Goal: Task Accomplishment & Management: Complete application form

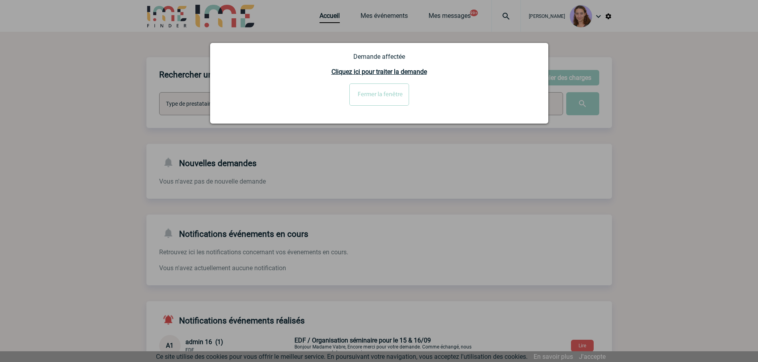
click at [389, 86] on input "Fermer la fenêtre" at bounding box center [379, 95] width 60 height 22
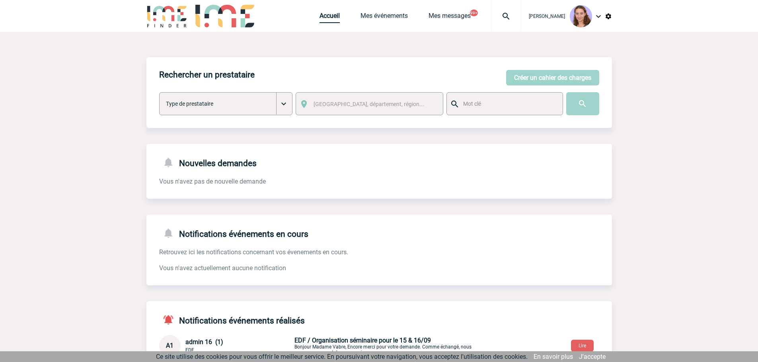
click at [319, 14] on link "Accueil" at bounding box center [329, 17] width 20 height 11
click at [313, 16] on div "Claudia MILAZZO Accueil Mes événements 99+" at bounding box center [378, 17] width 465 height 34
click at [316, 16] on div "Claudia MILAZZO Accueil Mes événements 99+" at bounding box center [378, 17] width 465 height 34
drag, startPoint x: 330, startPoint y: 14, endPoint x: 337, endPoint y: 4, distance: 11.6
click at [330, 14] on link "Accueil" at bounding box center [329, 17] width 20 height 11
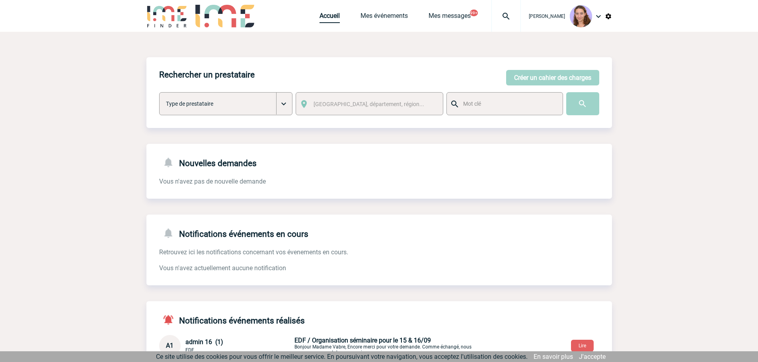
click at [323, 16] on link "Accueil" at bounding box center [329, 17] width 20 height 11
click at [365, 18] on link "Mes événements" at bounding box center [383, 17] width 47 height 11
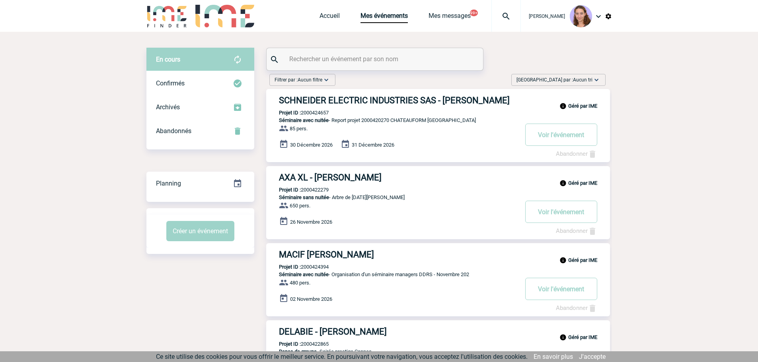
click at [310, 58] on input "text" at bounding box center [375, 59] width 177 height 12
paste input "BEN HAMOUDA"
type input "BEN HAMOUDA"
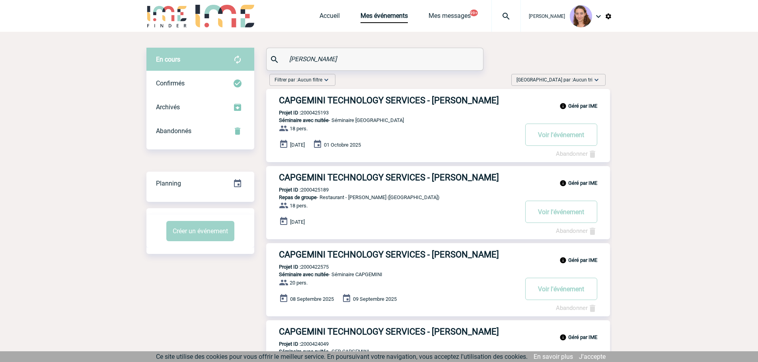
click at [544, 144] on button "Voir l'événement" at bounding box center [561, 135] width 72 height 22
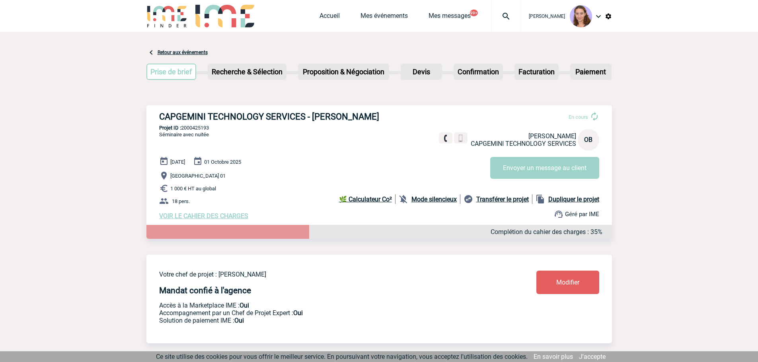
click at [576, 288] on link "Modifier" at bounding box center [567, 282] width 63 height 23
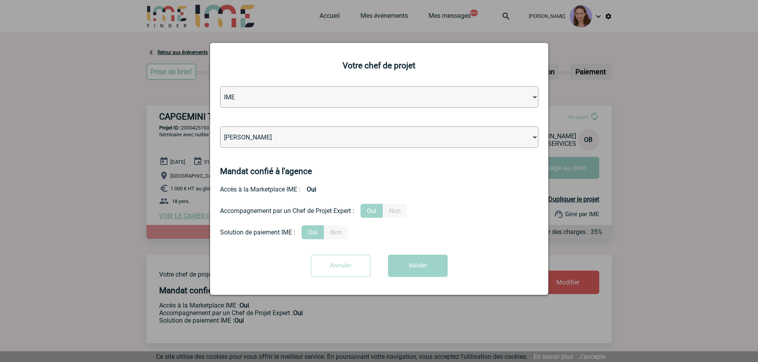
click at [262, 131] on select "Léa PITTIGLIO Yanis DE CLERCQ Victor KALB Jean-Chris NTAMACK Stefan MILADINOVIC…" at bounding box center [379, 136] width 318 height 21
select select "122719"
click at [220, 127] on select "Léa PITTIGLIO Yanis DE CLERCQ Victor KALB Jean-Chris NTAMACK Stefan MILADINOVIC…" at bounding box center [379, 136] width 318 height 21
click at [426, 270] on button "Valider" at bounding box center [418, 266] width 60 height 22
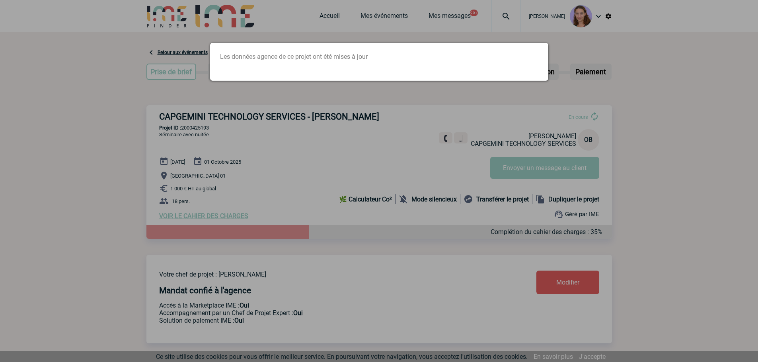
click at [382, 16] on div at bounding box center [379, 181] width 758 height 362
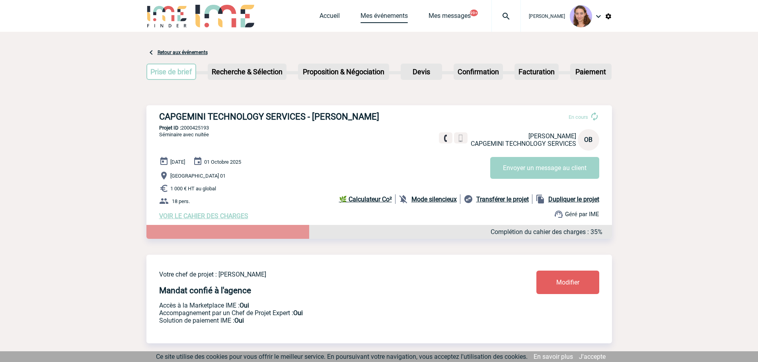
click at [379, 16] on link "Mes événements" at bounding box center [383, 17] width 47 height 11
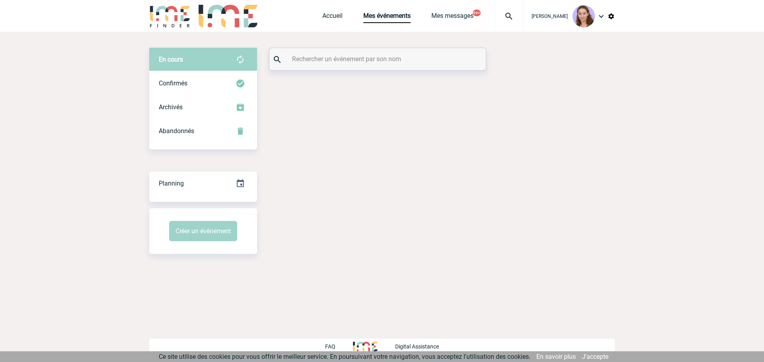
click at [313, 52] on div at bounding box center [377, 59] width 216 height 22
click at [313, 61] on input "text" at bounding box center [378, 59] width 177 height 12
paste input "[PERSON_NAME]"
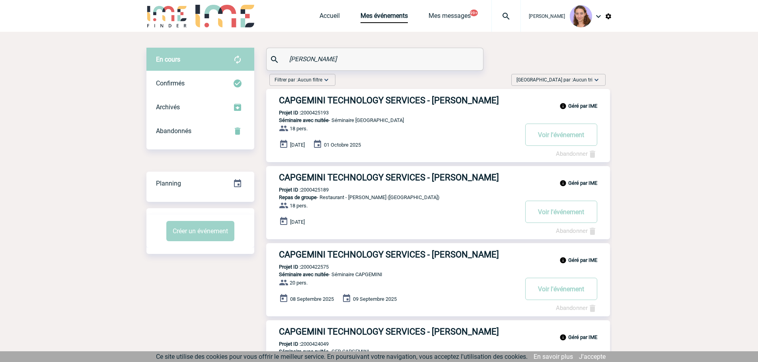
type input "[PERSON_NAME]"
click at [545, 223] on button "Voir l'événement" at bounding box center [561, 212] width 72 height 22
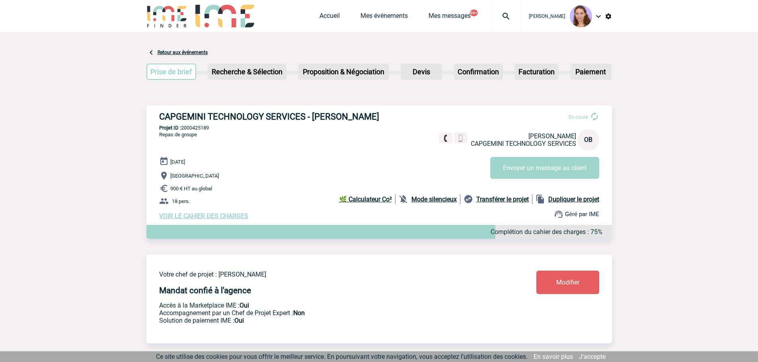
click at [504, 10] on div at bounding box center [505, 16] width 29 height 32
type input "[PERSON_NAME][EMAIL_ADDRESS][DOMAIN_NAME]"
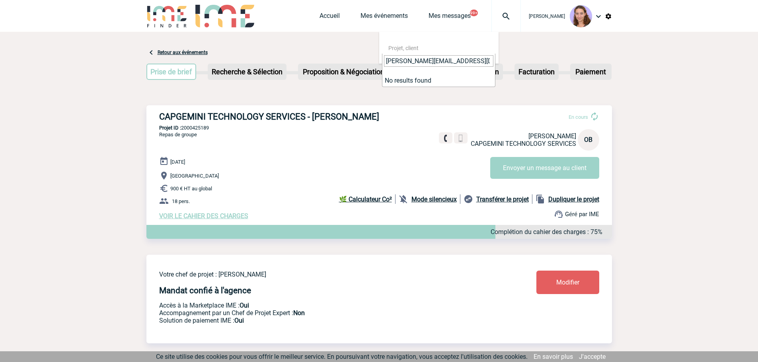
drag, startPoint x: 389, startPoint y: 60, endPoint x: 366, endPoint y: 39, distance: 31.5
click at [373, 16] on link "Mes événements" at bounding box center [383, 17] width 47 height 11
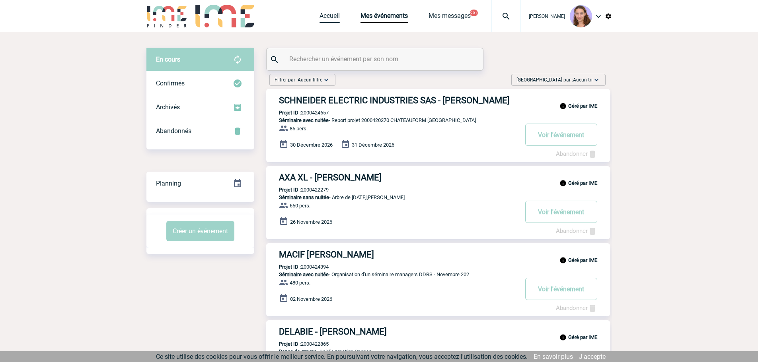
click at [332, 17] on link "Accueil" at bounding box center [329, 17] width 20 height 11
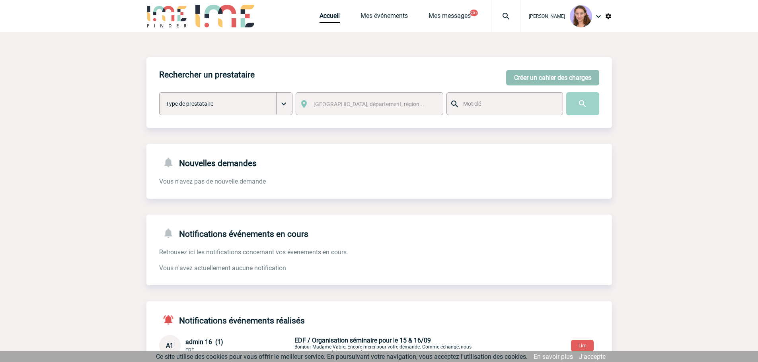
click at [527, 80] on button "Créer un cahier des charges" at bounding box center [552, 78] width 93 height 16
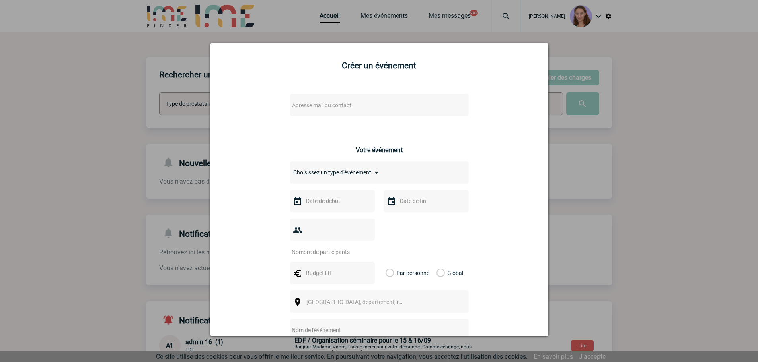
click at [325, 105] on span "Adresse mail du contact" at bounding box center [321, 105] width 59 height 6
drag, startPoint x: 294, startPoint y: 121, endPoint x: 285, endPoint y: 119, distance: 9.5
click at [285, 119] on body "Claudia MILAZZO Accueil Mes événements 99+ 99+" at bounding box center [379, 246] width 758 height 492
click at [298, 118] on input "r.Henquinet@cnr.tm.fr" at bounding box center [355, 119] width 135 height 12
drag, startPoint x: 320, startPoint y: 120, endPoint x: 375, endPoint y: 128, distance: 55.5
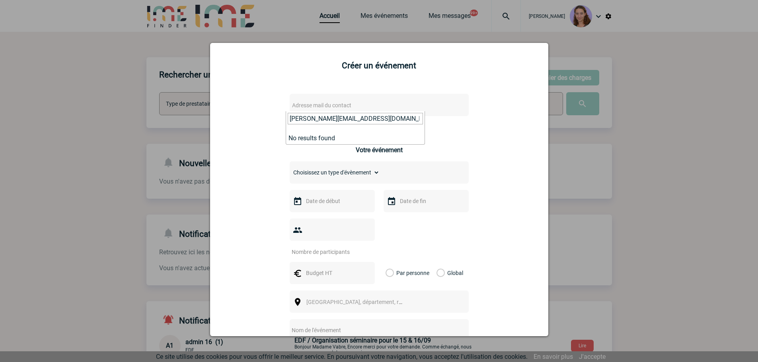
click at [375, 128] on span "r.henquinet@cnr.tm.fr" at bounding box center [355, 121] width 138 height 21
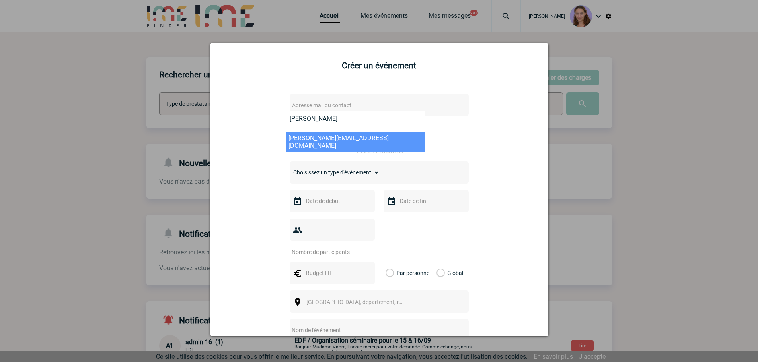
type input "r.henquinet"
select select "132740"
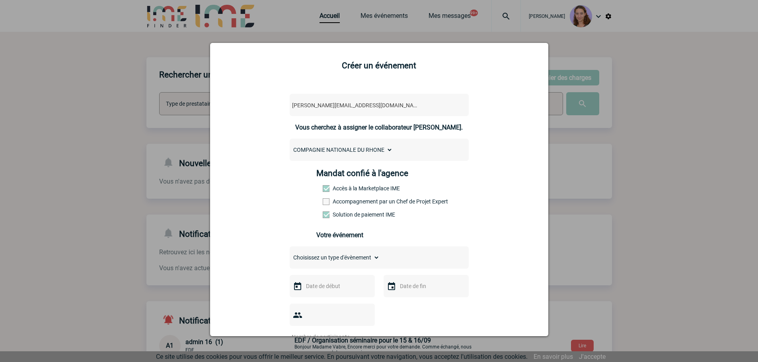
click at [324, 105] on span "r.henquinet@cnr.tmt.fr" at bounding box center [358, 105] width 139 height 11
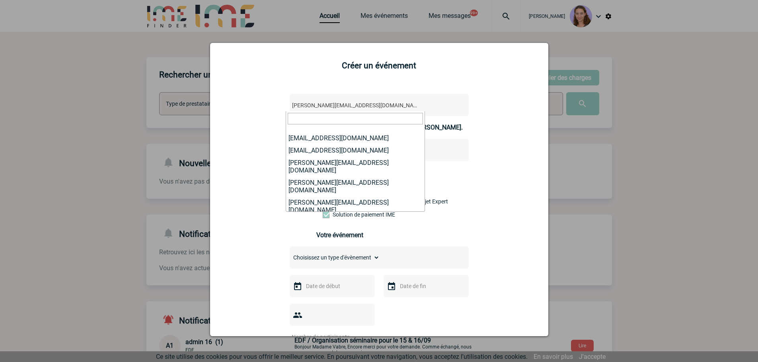
scroll to position [150334, 0]
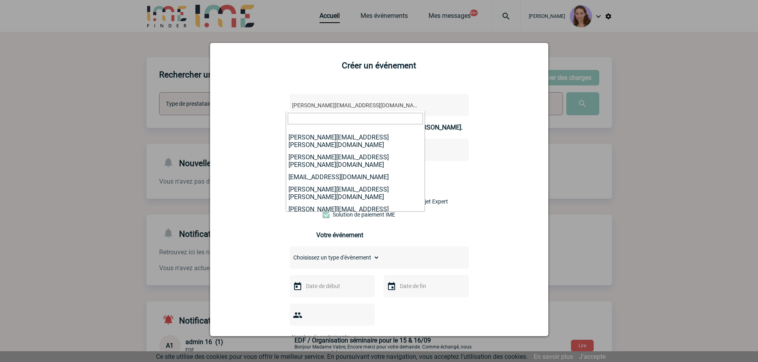
click at [649, 146] on div at bounding box center [379, 181] width 758 height 362
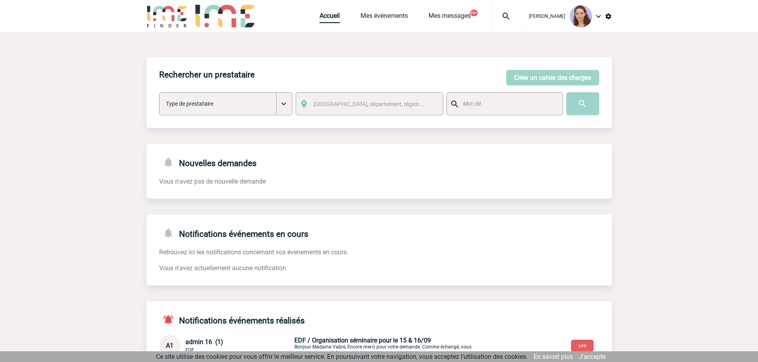
click at [511, 25] on div at bounding box center [505, 16] width 29 height 32
click at [371, 16] on link "Mes événements" at bounding box center [383, 17] width 47 height 11
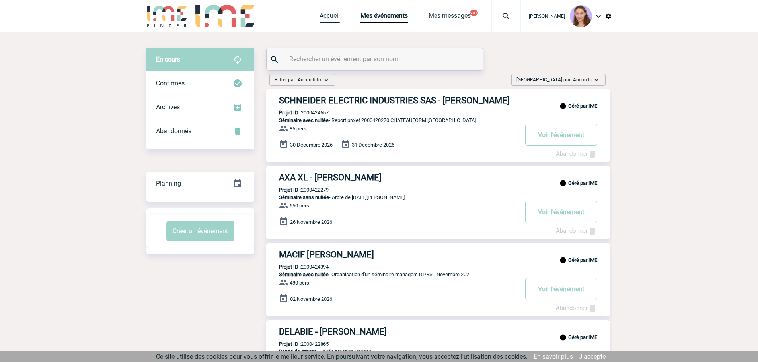
click at [327, 17] on link "Accueil" at bounding box center [329, 17] width 20 height 11
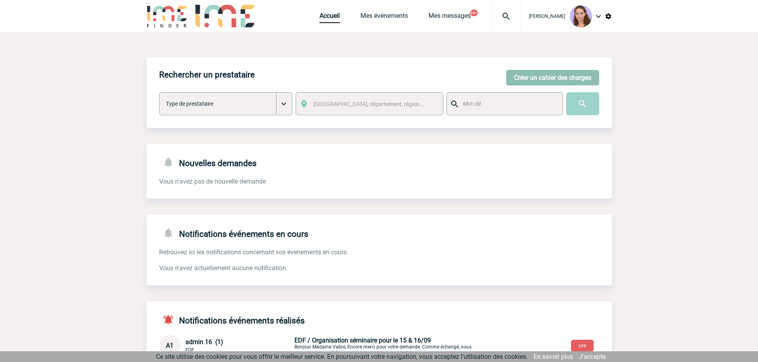
click at [558, 71] on button "Créer un cahier des charges" at bounding box center [552, 78] width 93 height 16
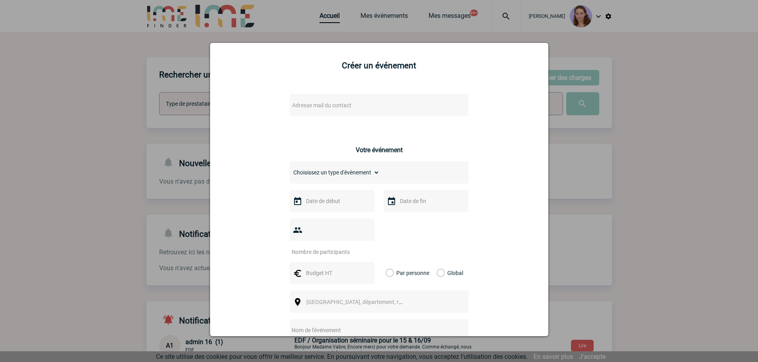
click at [307, 102] on span "Adresse mail du contact" at bounding box center [321, 105] width 59 height 6
type input "R.Henquinet@cnr.tm.fr"
click at [368, 113] on input "R.Henquinet@cnr.tm.fr" at bounding box center [355, 119] width 135 height 12
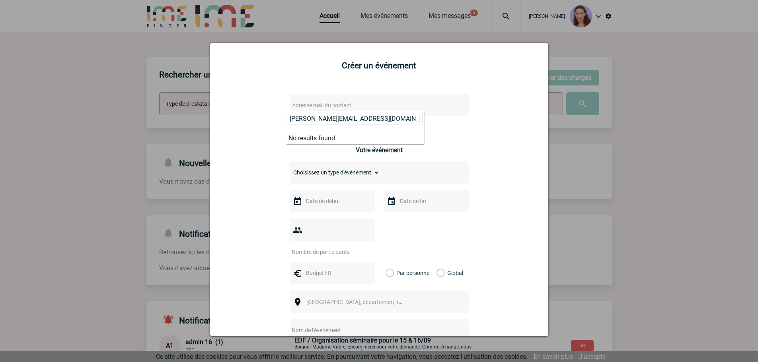
click at [368, 113] on input "R.Henquinet@cnr.tm.fr" at bounding box center [355, 119] width 135 height 12
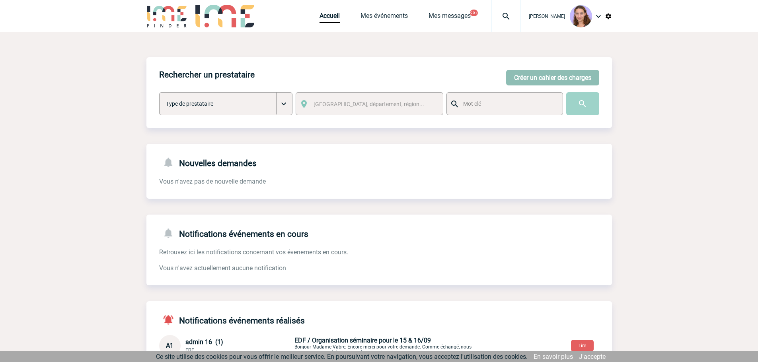
click at [558, 71] on button "Créer un cahier des charges" at bounding box center [552, 78] width 93 height 16
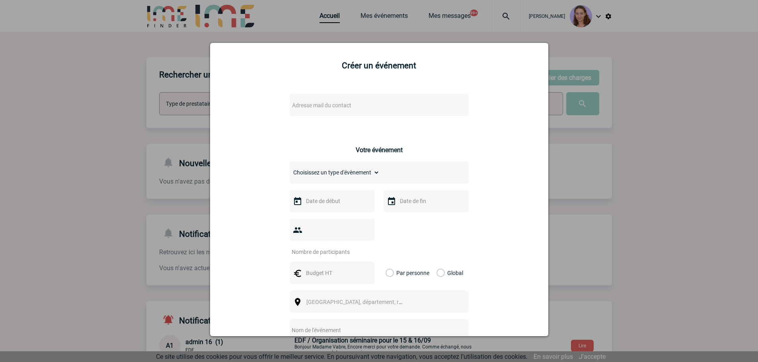
click at [309, 99] on div "Adresse mail du contact" at bounding box center [378, 105] width 179 height 22
click at [309, 102] on span "Adresse mail du contact" at bounding box center [321, 105] width 59 height 6
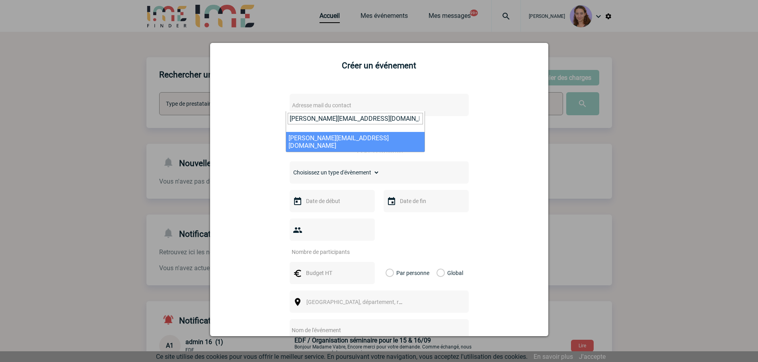
type input "R.Henquinet@cnr.tm.fr"
select select "132740"
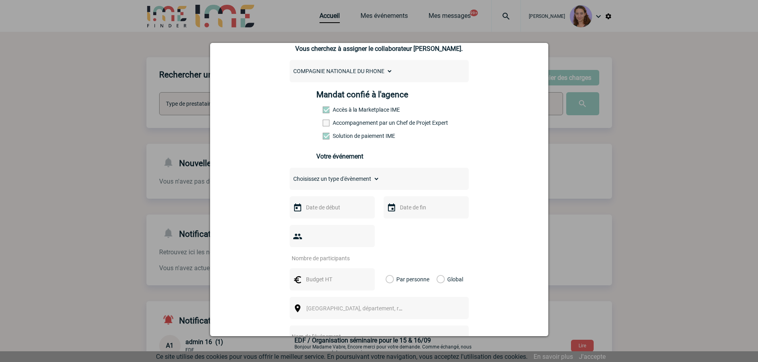
scroll to position [80, 0]
click at [342, 177] on select "Choisissez un type d'évènement Séminaire avec nuitée Séminaire sans nuitée Repa…" at bounding box center [334, 178] width 90 height 11
select select "3"
click at [289, 175] on select "Choisissez un type d'évènement Séminaire avec nuitée Séminaire sans nuitée Repa…" at bounding box center [334, 178] width 90 height 11
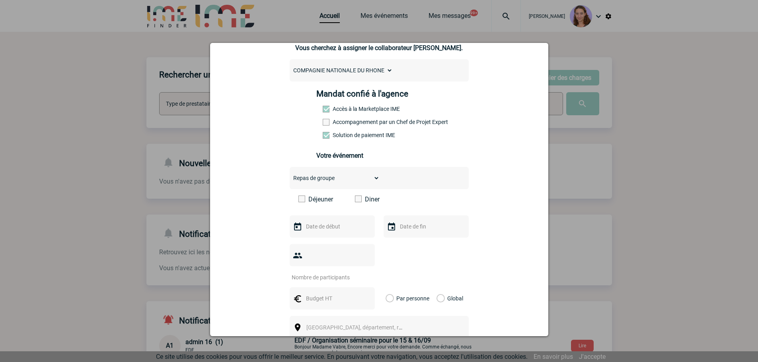
click at [299, 199] on span at bounding box center [301, 199] width 7 height 7
click at [0, 0] on input "Déjeuner" at bounding box center [0, 0] width 0 height 0
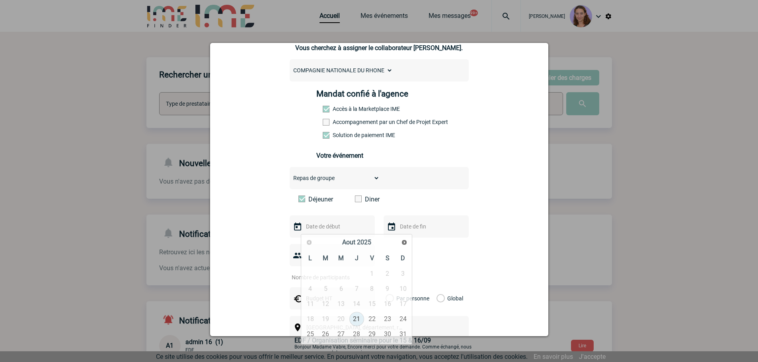
click at [309, 227] on input "text" at bounding box center [331, 226] width 55 height 10
click at [405, 241] on span "Suivant" at bounding box center [404, 242] width 6 height 6
click at [312, 303] on link "13" at bounding box center [310, 304] width 15 height 14
type input "13-10-2025"
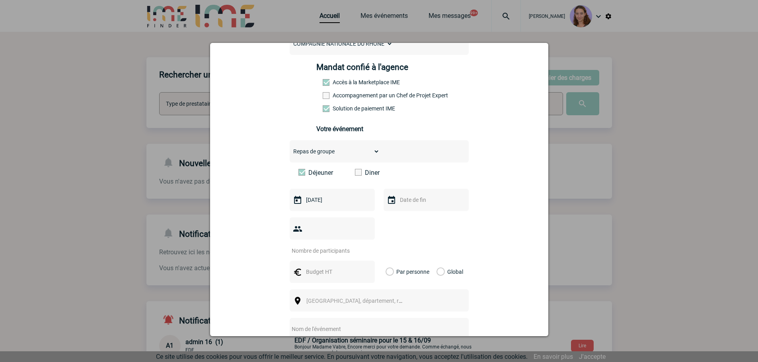
scroll to position [119, 0]
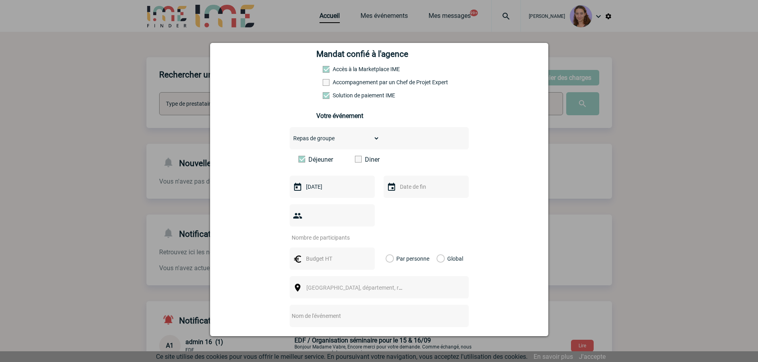
click at [315, 233] on input "number" at bounding box center [326, 238] width 75 height 10
type input "15"
click at [312, 254] on input "text" at bounding box center [331, 259] width 55 height 10
click at [319, 254] on input "text" at bounding box center [331, 259] width 55 height 10
type input "1500"
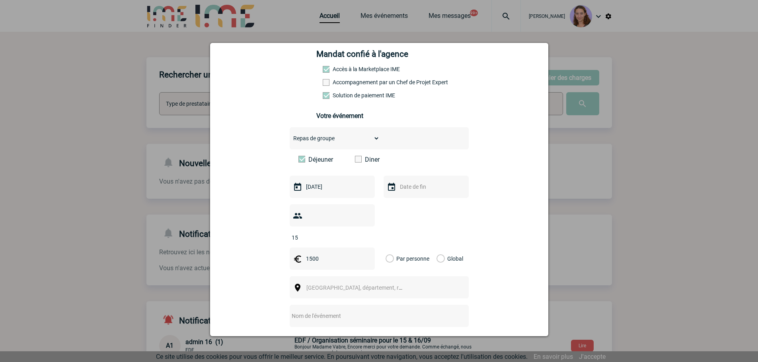
click at [440, 248] on label "Global" at bounding box center [438, 259] width 5 height 22
click at [0, 0] on input "Global" at bounding box center [0, 0] width 0 height 0
click at [374, 282] on span "[GEOGRAPHIC_DATA], département, région..." at bounding box center [357, 287] width 109 height 11
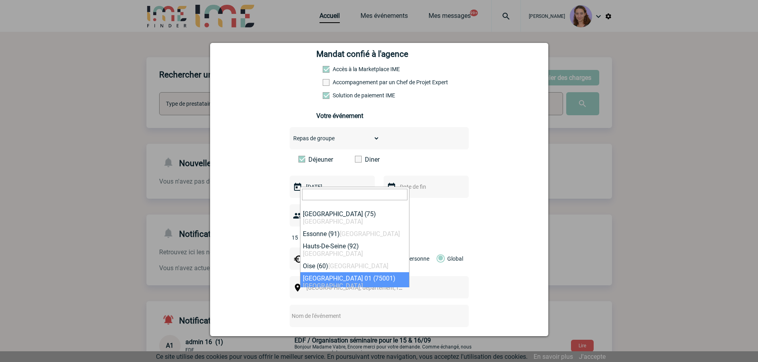
click at [332, 195] on input "search" at bounding box center [354, 195] width 105 height 12
paste input "Commune d’Ampuis"
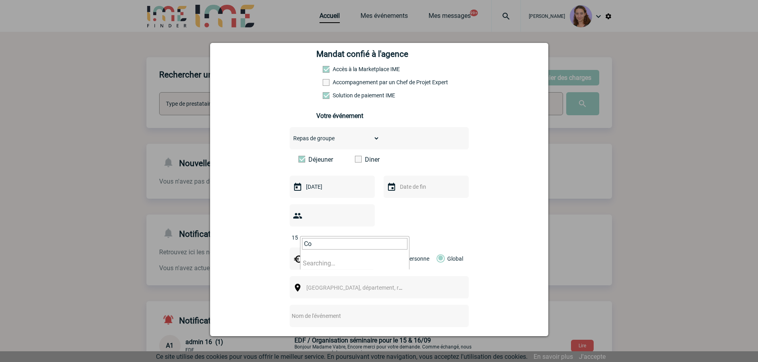
type input "C"
type input "AMPUI"
select select "36263"
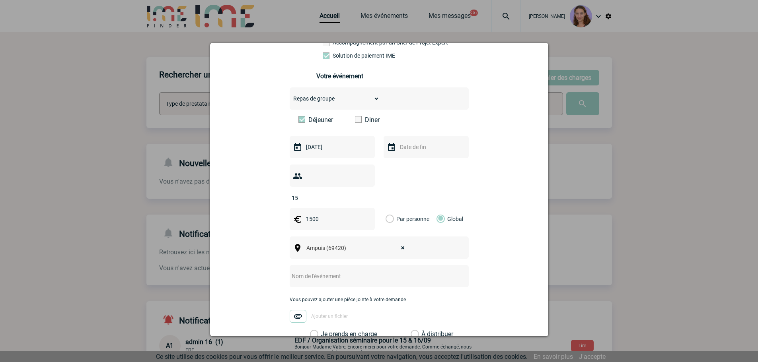
click at [330, 265] on div at bounding box center [378, 276] width 179 height 22
click at [329, 271] on input "text" at bounding box center [368, 276] width 158 height 10
click at [314, 271] on input "text" at bounding box center [368, 276] width 158 height 10
paste input "repas d'affaires"
type input "repas d'affaires -"
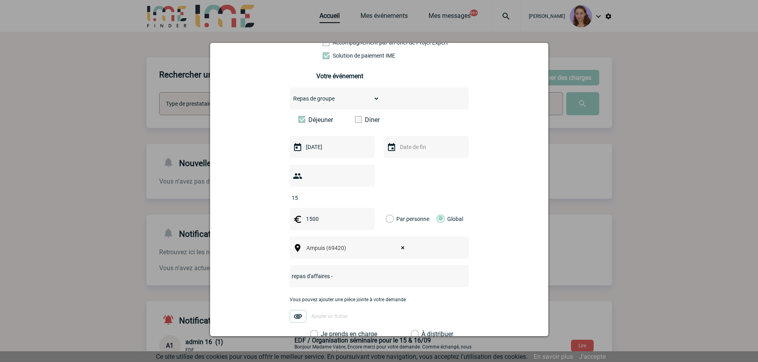
drag, startPoint x: 293, startPoint y: 208, endPoint x: 285, endPoint y: 208, distance: 8.0
click at [285, 208] on div "r.henquinet@cnr.tm.fr r.henquinet@cnr.tm.fr Vous cherchez à assigner le collabo…" at bounding box center [379, 184] width 318 height 515
type input "525"
click at [413, 330] on label "À distribuer" at bounding box center [414, 334] width 8 height 8
click at [0, 0] on input "À distribuer" at bounding box center [0, 0] width 0 height 0
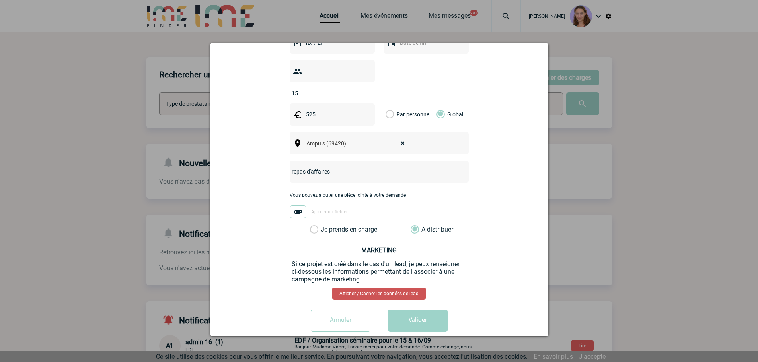
scroll to position [264, 0]
click at [420, 312] on button "Valider" at bounding box center [418, 320] width 60 height 22
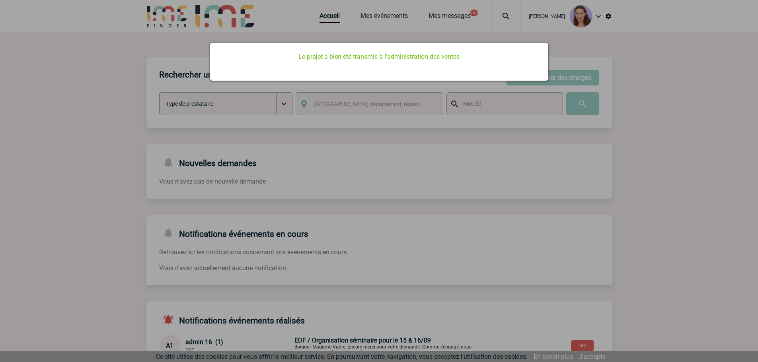
click at [329, 117] on div at bounding box center [379, 181] width 758 height 362
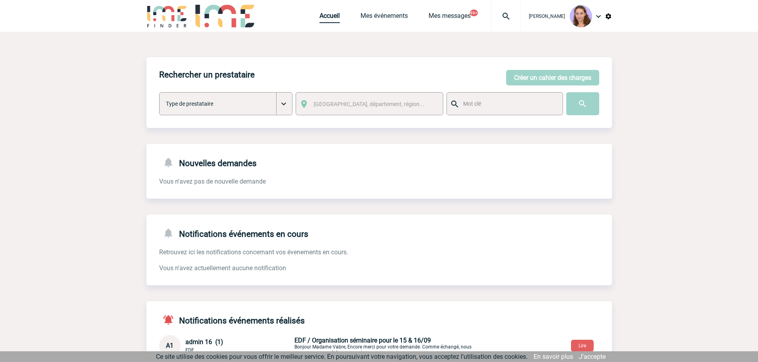
click at [335, 16] on link "Accueil" at bounding box center [329, 17] width 20 height 11
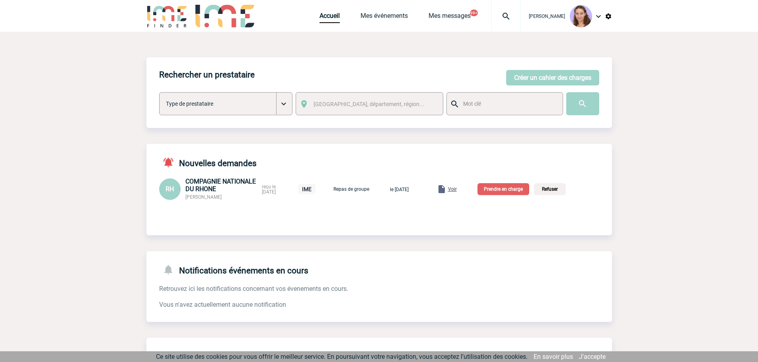
click at [457, 190] on span "Voir" at bounding box center [452, 190] width 9 height 6
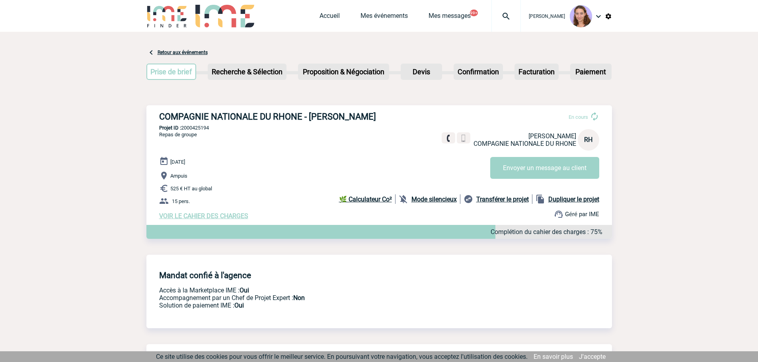
click at [201, 128] on p "Projet ID : 2000425194" at bounding box center [378, 128] width 465 height 6
copy p "2000425194"
click at [329, 16] on link "Accueil" at bounding box center [329, 17] width 20 height 11
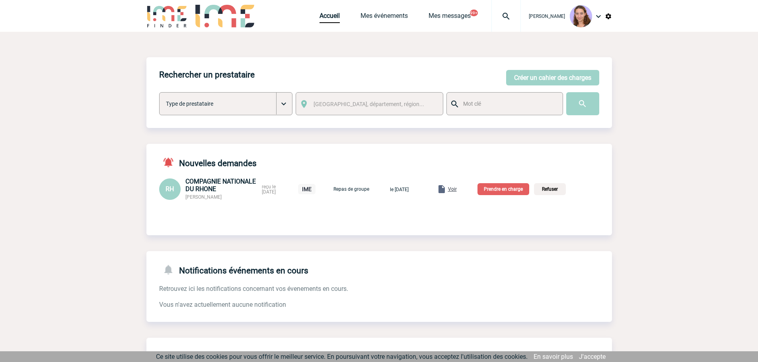
click at [515, 185] on p "Prendre en charge" at bounding box center [503, 189] width 52 height 12
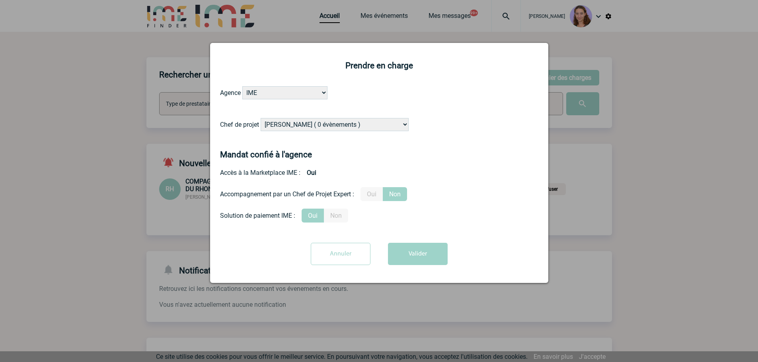
click at [317, 123] on select "[PERSON_NAME] ( 0 évènements ) [PERSON_NAME] ( 1196 évènements ) [PERSON_NAME] …" at bounding box center [334, 124] width 148 height 13
select select "121547"
click at [261, 119] on select "[PERSON_NAME] ( 0 évènements ) [PERSON_NAME] ( 1196 évènements ) [PERSON_NAME] …" at bounding box center [334, 124] width 148 height 13
click at [446, 255] on button "Valider" at bounding box center [418, 254] width 60 height 22
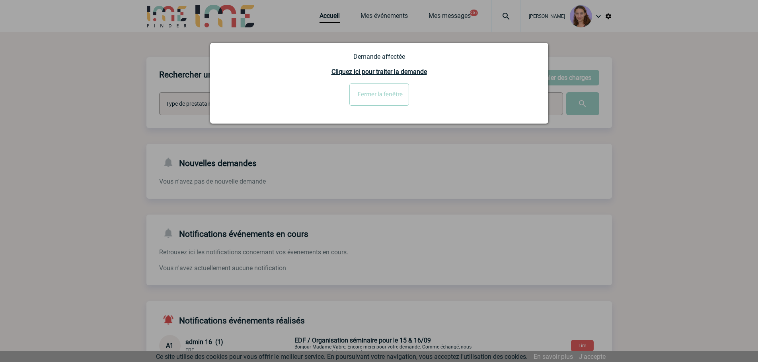
click at [386, 96] on input "Fermer la fenêtre" at bounding box center [379, 95] width 60 height 22
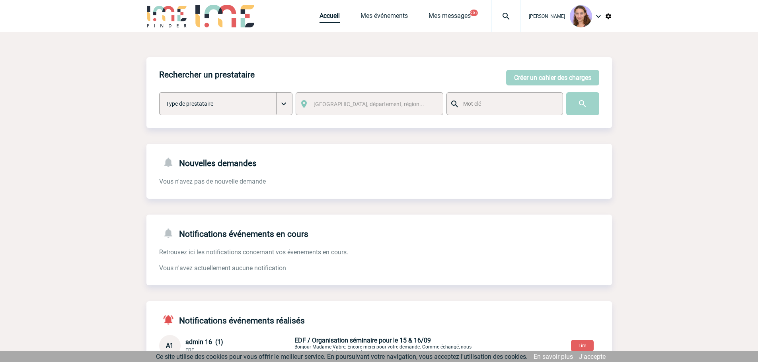
click at [325, 18] on link "Accueil" at bounding box center [329, 17] width 20 height 11
